Goal: Book appointment/travel/reservation

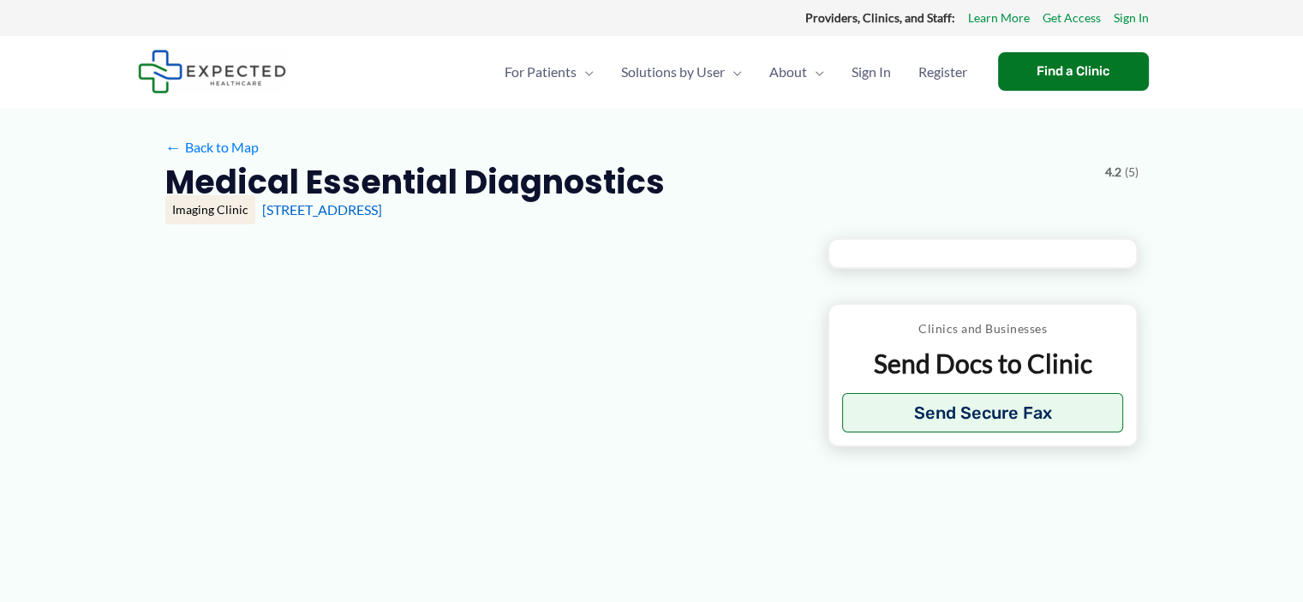
type input "**********"
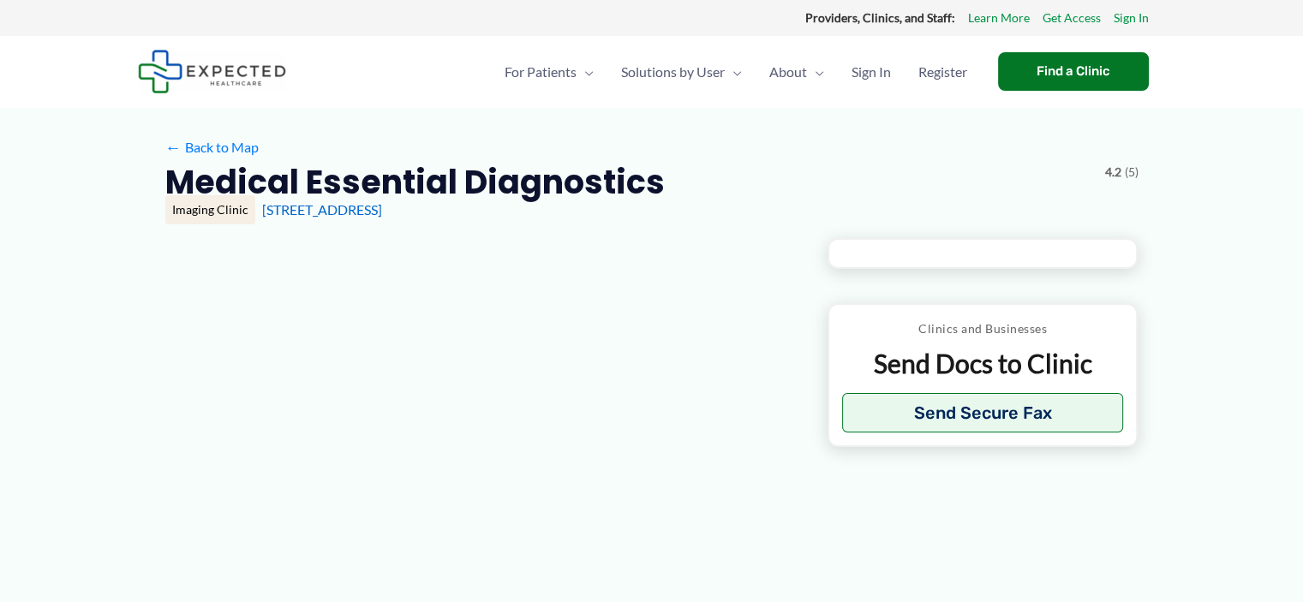
type input "**********"
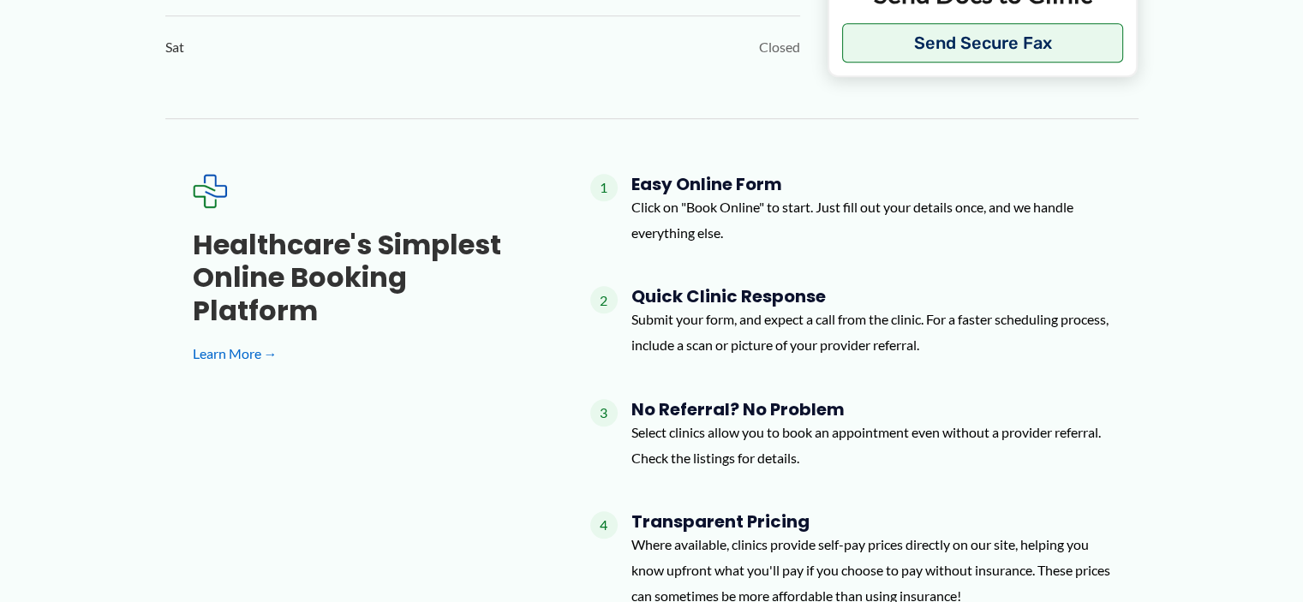
scroll to position [1627, 0]
